Goal: Information Seeking & Learning: Learn about a topic

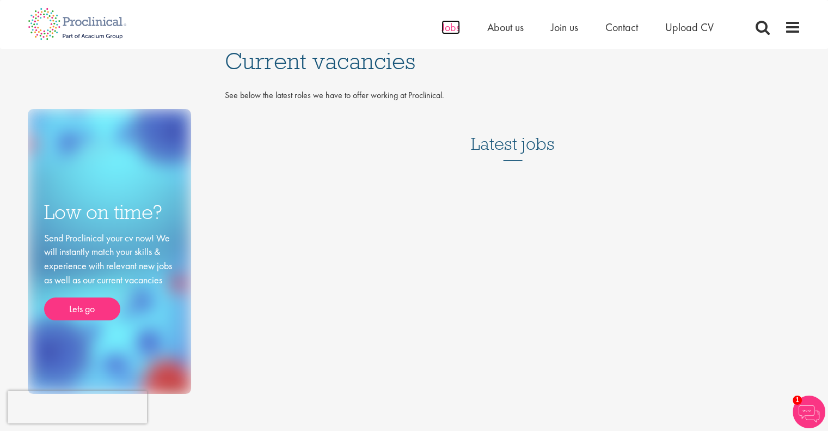
click at [455, 33] on span "Jobs" at bounding box center [451, 27] width 19 height 14
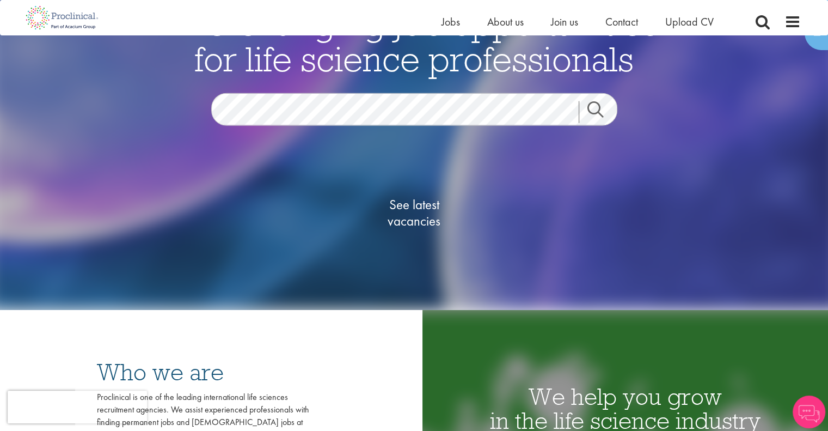
scroll to position [109, 0]
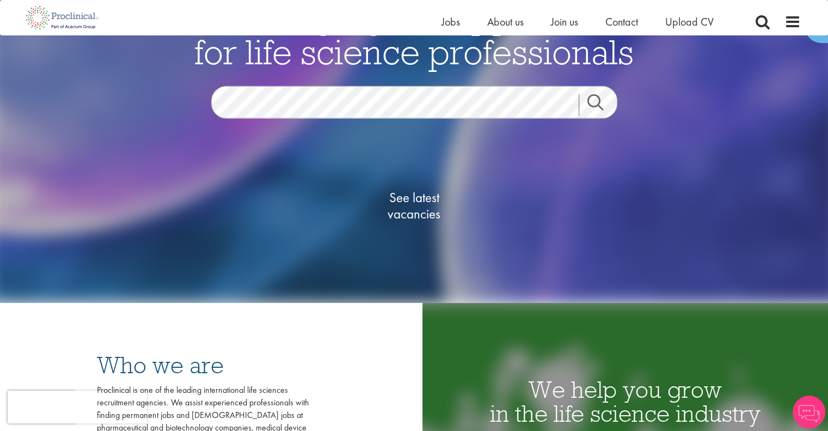
click at [352, 119] on div "See latest vacancies" at bounding box center [414, 194] width 528 height 151
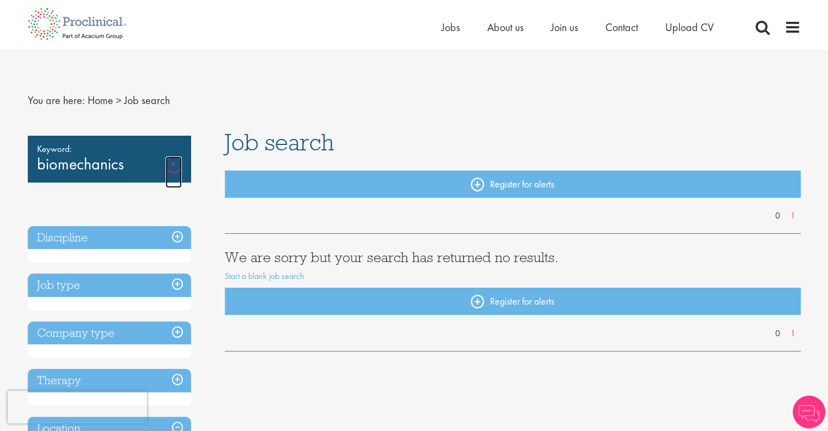
click at [168, 161] on link "Remove" at bounding box center [174, 172] width 16 height 32
click at [172, 165] on link "Remove" at bounding box center [174, 172] width 16 height 32
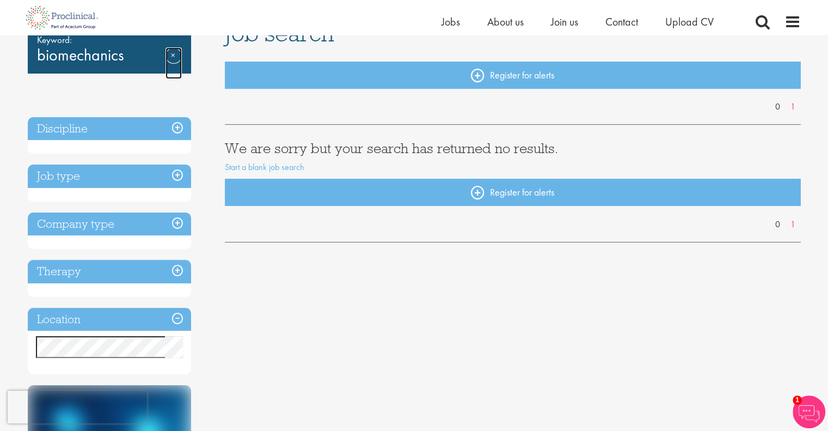
scroll to position [54, 0]
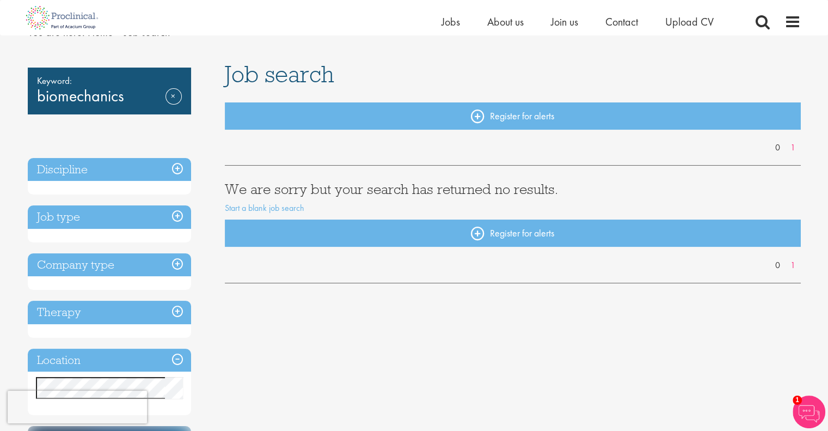
click at [100, 99] on div "Keyword: biomechanics Remove" at bounding box center [109, 91] width 163 height 47
drag, startPoint x: 105, startPoint y: 95, endPoint x: 9, endPoint y: 103, distance: 96.7
click at [90, 113] on div "Keyword: biomechanics Remove" at bounding box center [109, 91] width 163 height 47
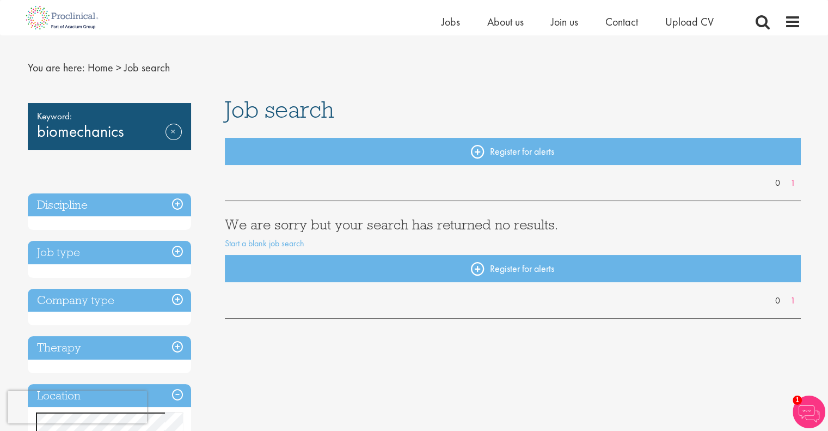
scroll to position [0, 0]
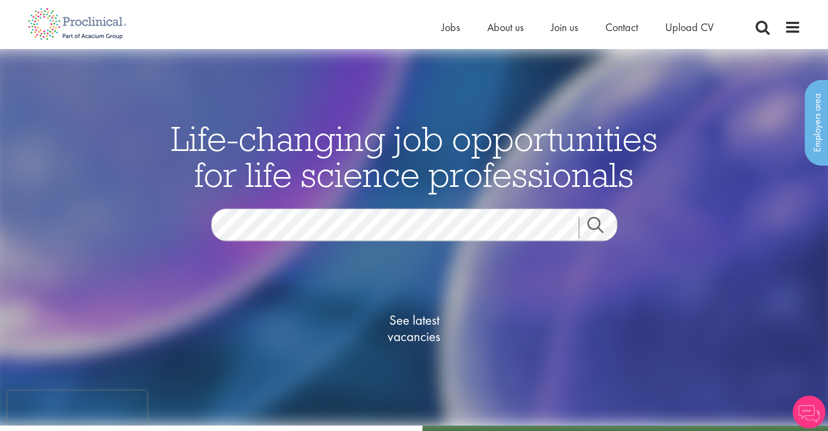
click at [598, 227] on link "Search" at bounding box center [602, 228] width 47 height 22
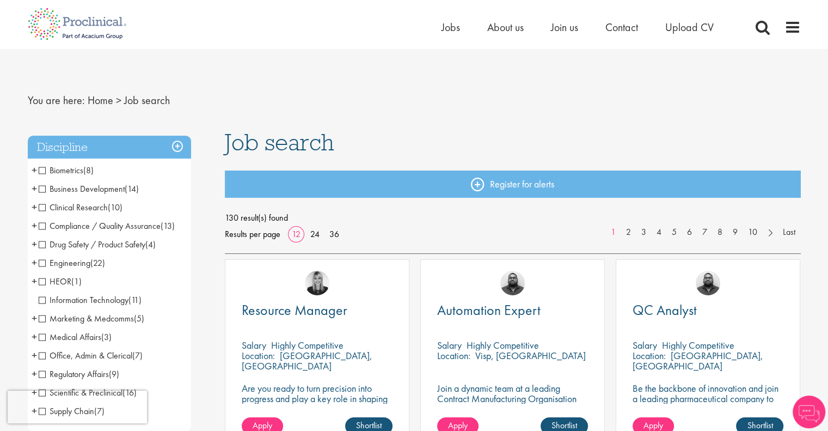
click at [40, 206] on span "Clinical Research" at bounding box center [73, 206] width 69 height 11
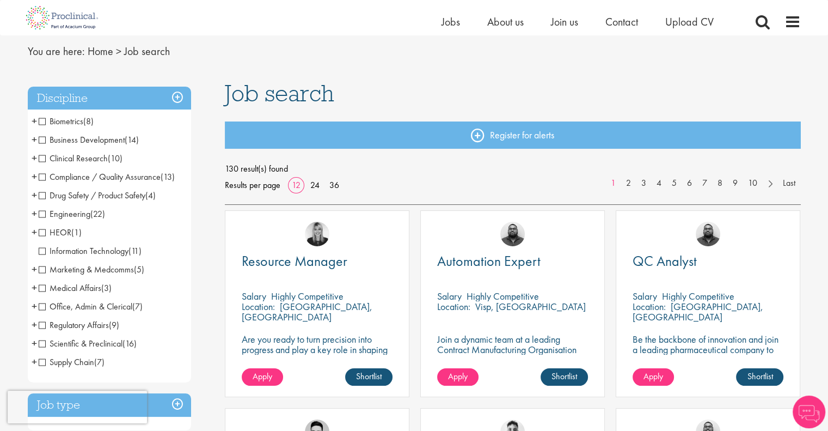
scroll to position [54, 0]
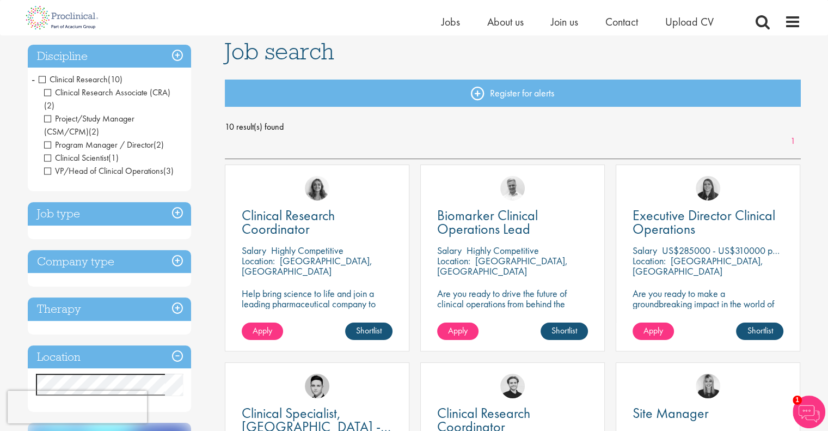
scroll to position [54, 0]
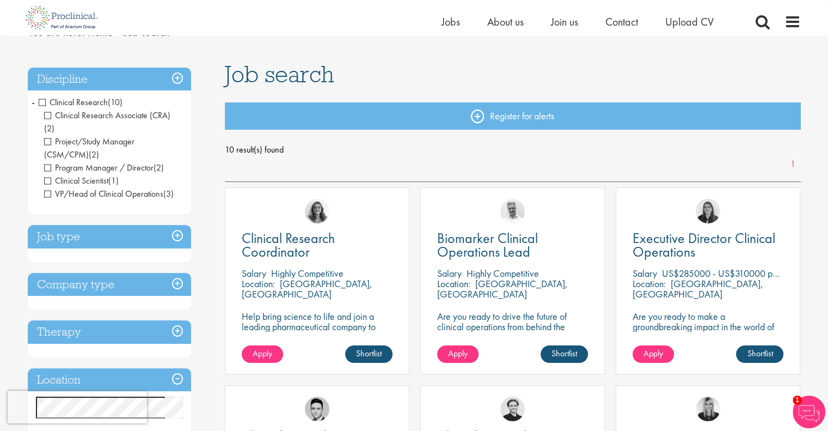
click at [46, 175] on span "Clinical Scientist" at bounding box center [76, 180] width 64 height 11
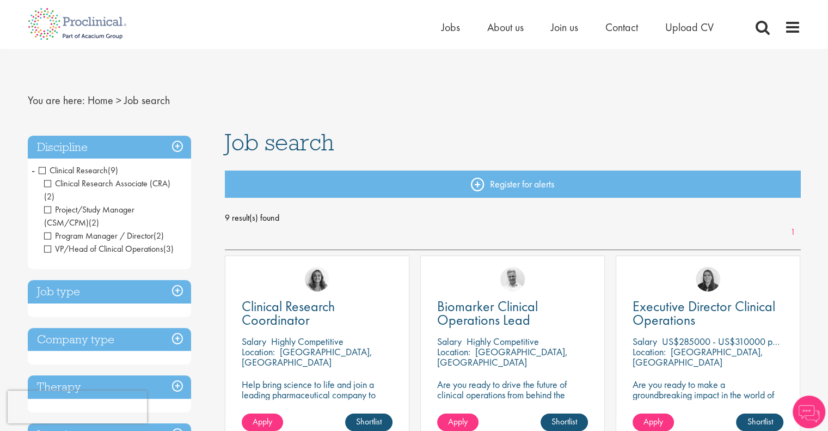
click at [48, 243] on span "VP/Head of Clinical Operations" at bounding box center [103, 248] width 119 height 11
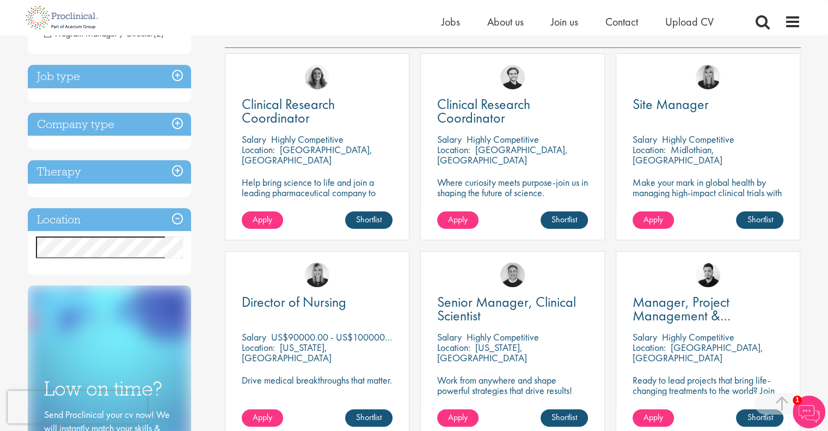
scroll to position [163, 0]
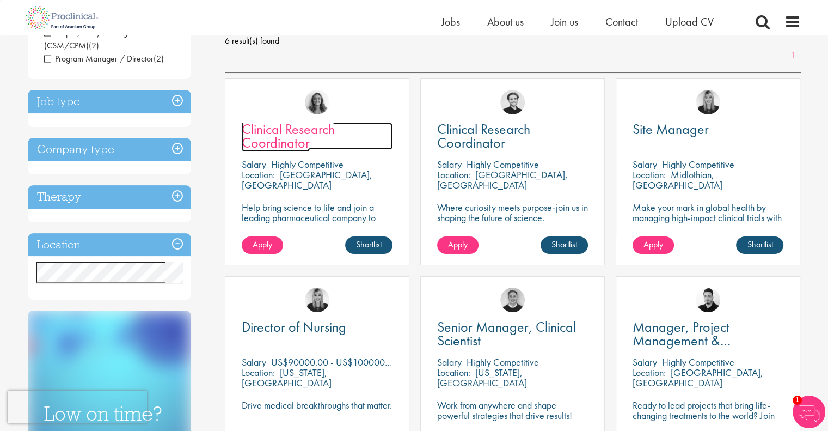
drag, startPoint x: 321, startPoint y: 132, endPoint x: 313, endPoint y: 132, distance: 8.7
click at [313, 132] on span "Clinical Research Coordinator" at bounding box center [288, 136] width 93 height 32
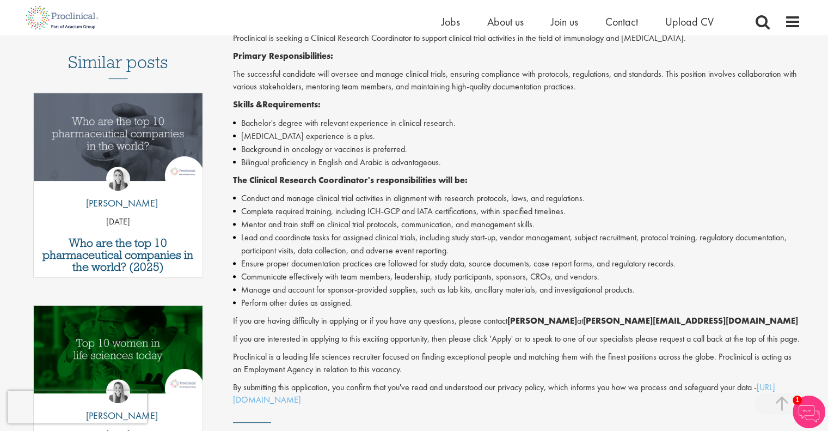
scroll to position [272, 0]
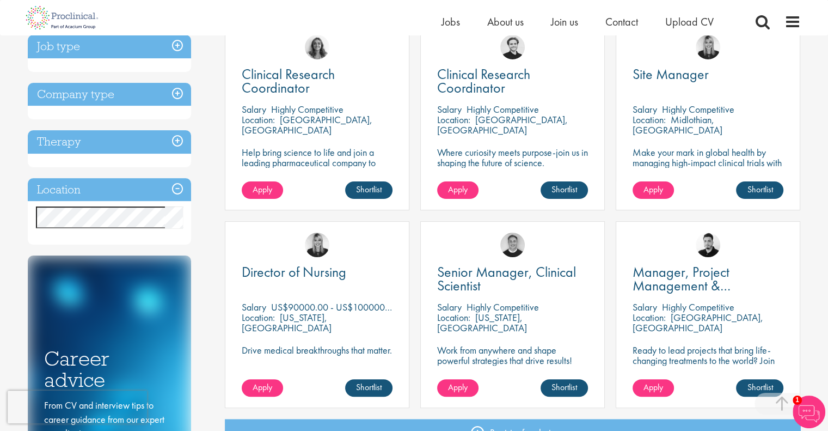
scroll to position [172, 0]
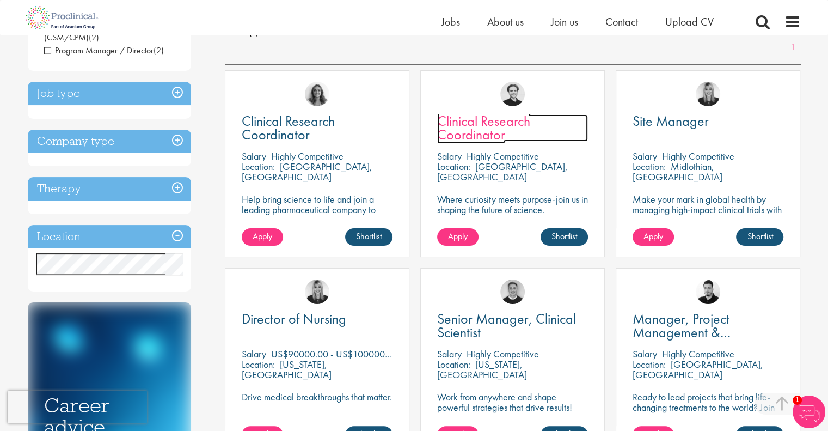
click at [473, 135] on span "Clinical Research Coordinator" at bounding box center [483, 128] width 93 height 32
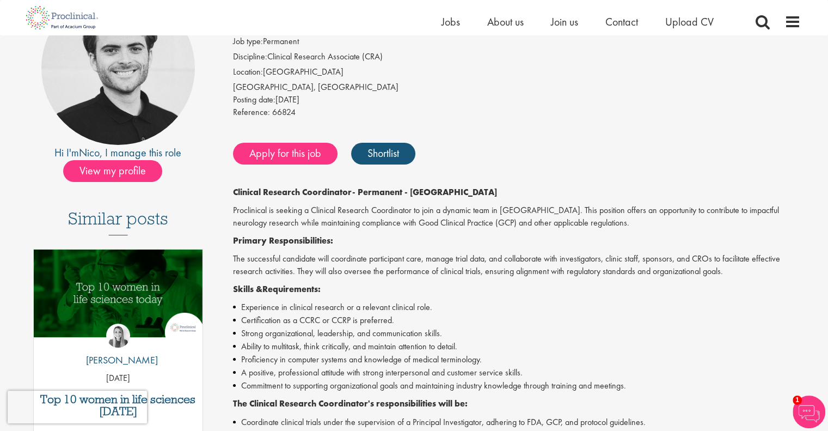
scroll to position [109, 0]
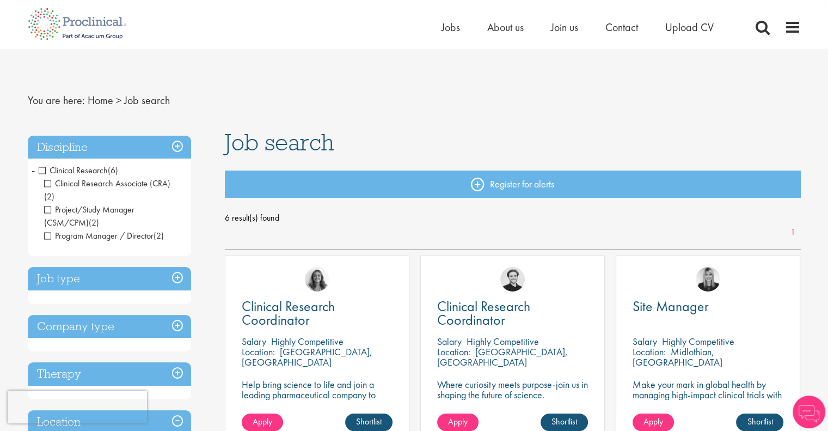
click at [33, 169] on span "-" at bounding box center [33, 170] width 3 height 16
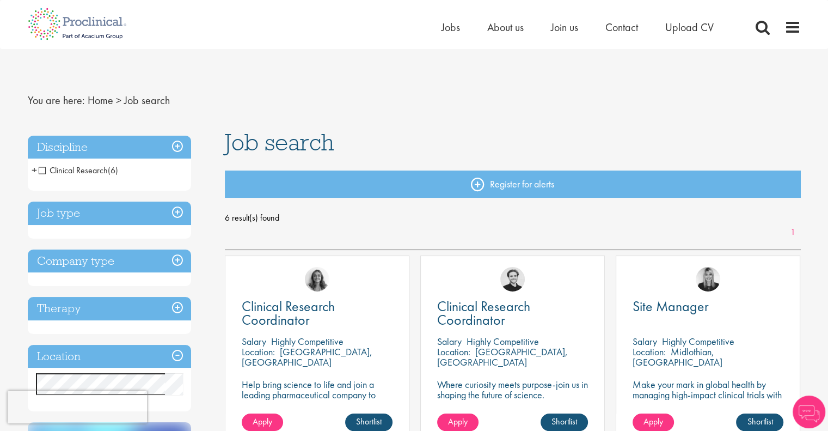
click at [33, 169] on span "+" at bounding box center [34, 170] width 5 height 16
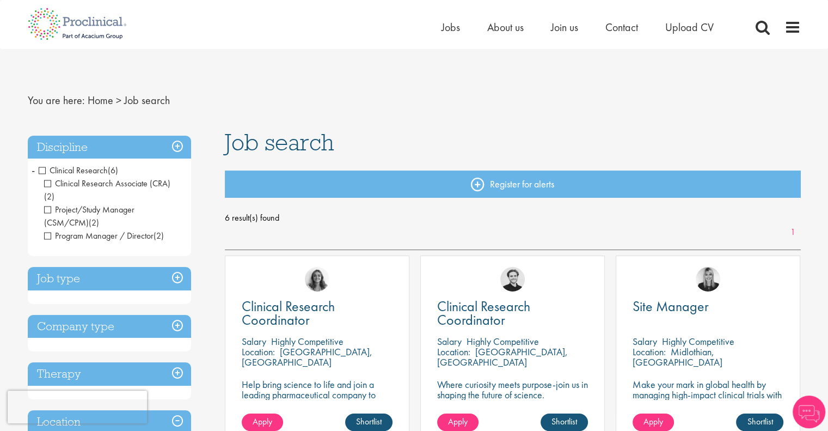
click at [176, 149] on h3 "Discipline" at bounding box center [109, 147] width 163 height 23
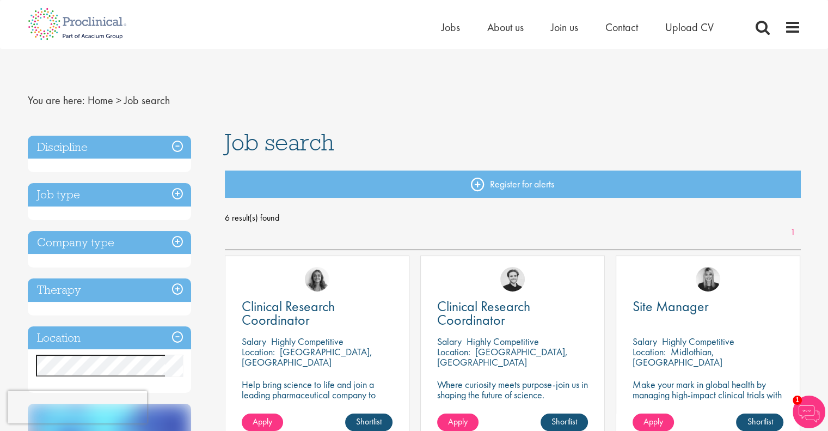
click at [176, 149] on h3 "Discipline" at bounding box center [109, 147] width 163 height 23
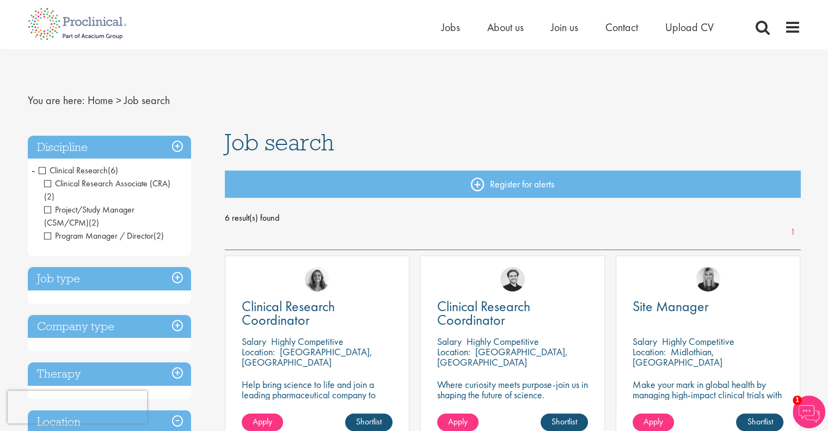
click at [39, 172] on span "Clinical Research" at bounding box center [73, 169] width 69 height 11
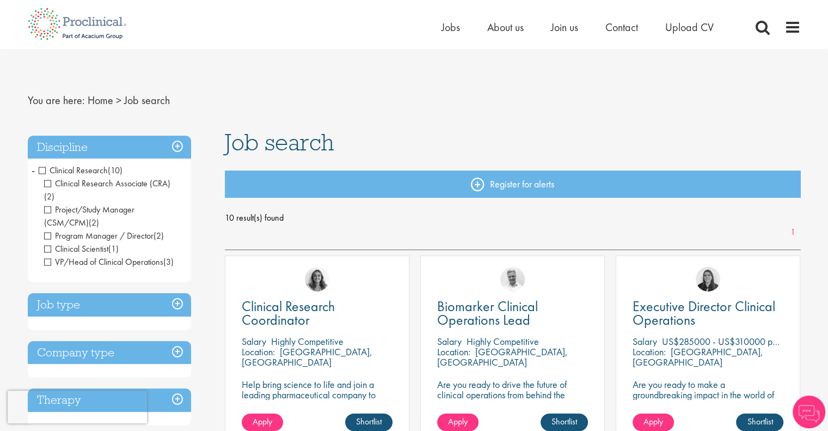
click at [40, 169] on span "Clinical Research" at bounding box center [73, 169] width 69 height 11
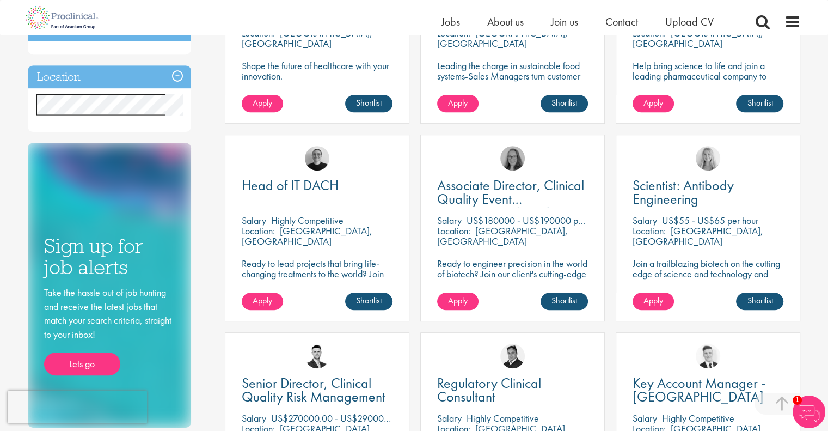
scroll to position [654, 0]
